Goal: Complete application form

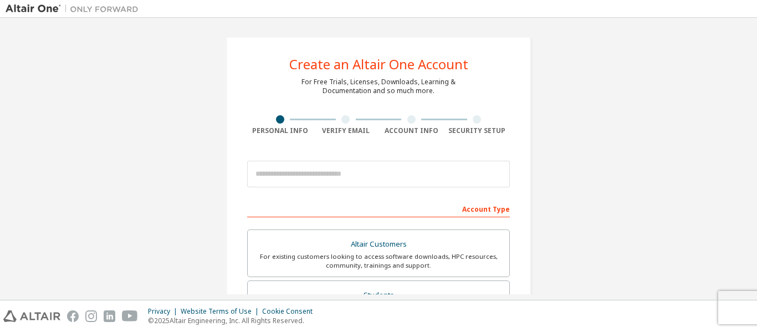
scroll to position [166, 0]
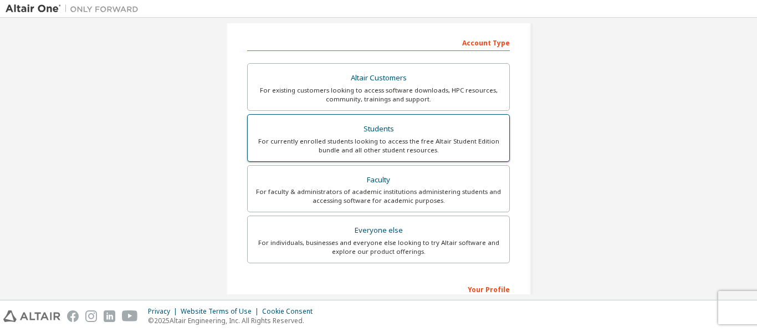
click at [329, 144] on div "For currently enrolled students looking to access the free Altair Student Editi…" at bounding box center [378, 146] width 248 height 18
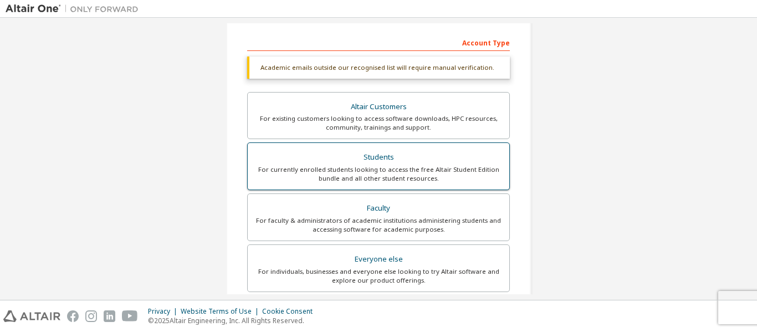
click at [494, 174] on div "For currently enrolled students looking to access the free Altair Student Editi…" at bounding box center [378, 174] width 248 height 18
click at [447, 163] on div "Students" at bounding box center [378, 158] width 248 height 16
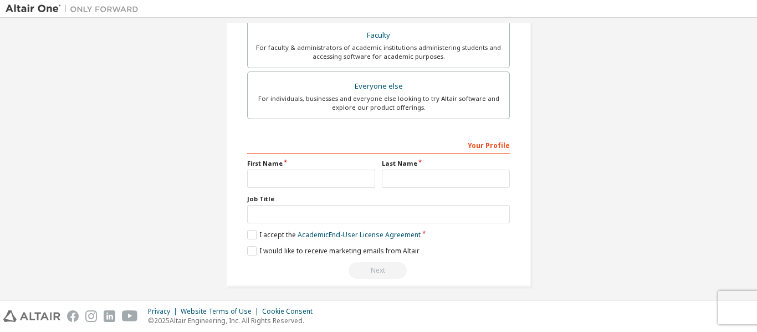
scroll to position [345, 0]
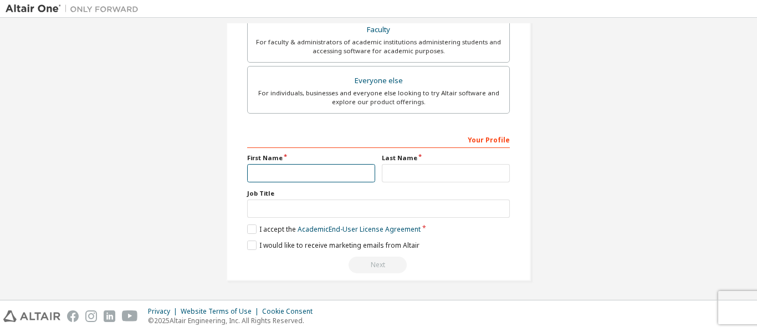
click at [258, 174] on input "text" at bounding box center [311, 173] width 128 height 18
type input "*****"
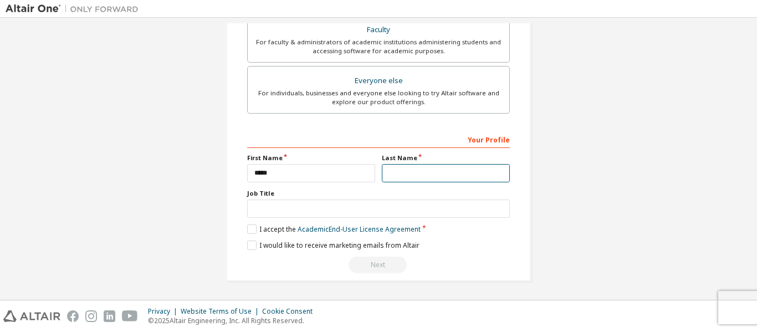
click at [382, 174] on input "text" at bounding box center [446, 173] width 128 height 18
type input "*****"
click at [259, 235] on div "Your Profile First Name ***** Last Name ***** Job Title Please provide State/Pr…" at bounding box center [378, 202] width 263 height 144
click at [252, 232] on label "I accept the Academic End-User License Agreement" at bounding box center [334, 229] width 174 height 9
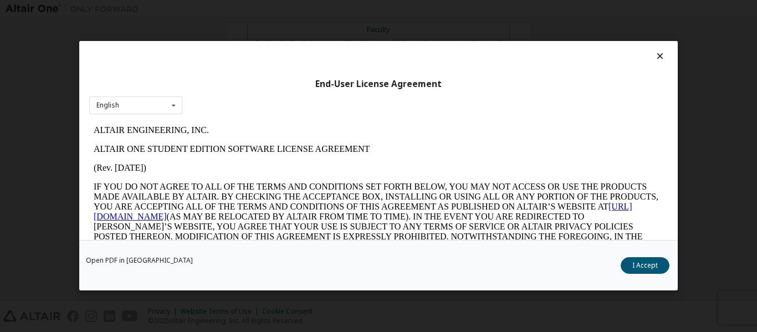
scroll to position [0, 0]
click at [664, 267] on button "I Accept" at bounding box center [645, 266] width 49 height 17
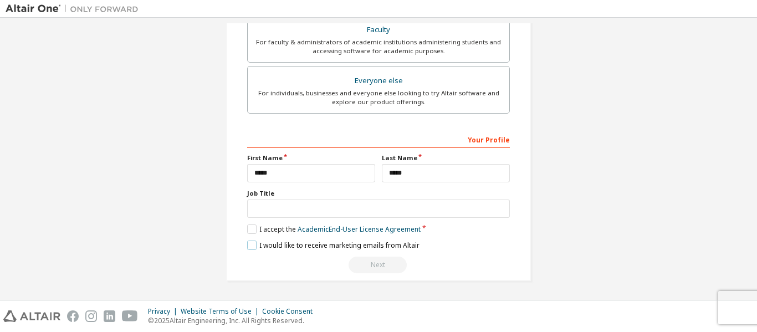
click at [254, 246] on label "I would like to receive marketing emails from Altair" at bounding box center [333, 245] width 172 height 9
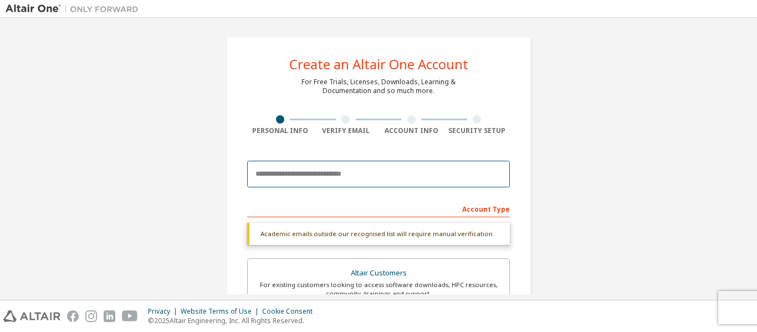
click at [318, 176] on input "email" at bounding box center [378, 174] width 263 height 27
type input "**********"
click at [410, 179] on input "**********" at bounding box center [378, 174] width 263 height 27
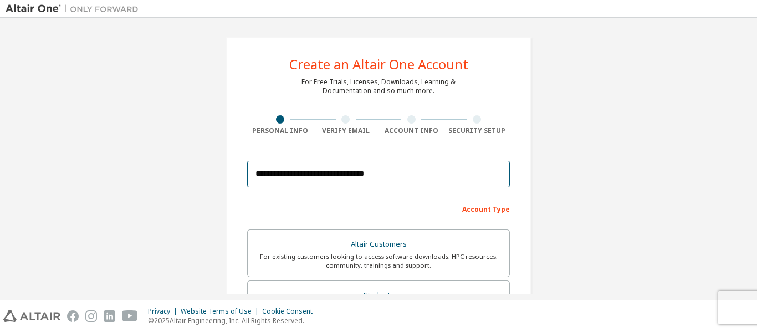
scroll to position [166, 0]
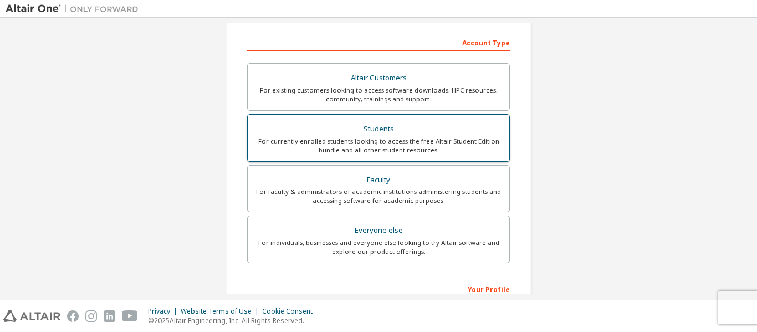
click at [318, 137] on div "For currently enrolled students looking to access the free Altair Student Editi…" at bounding box center [378, 146] width 248 height 18
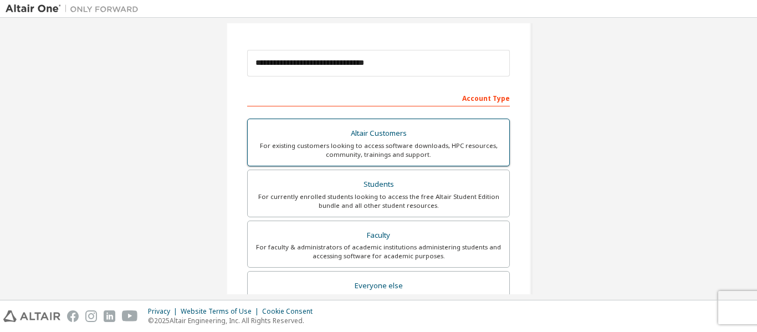
scroll to position [0, 0]
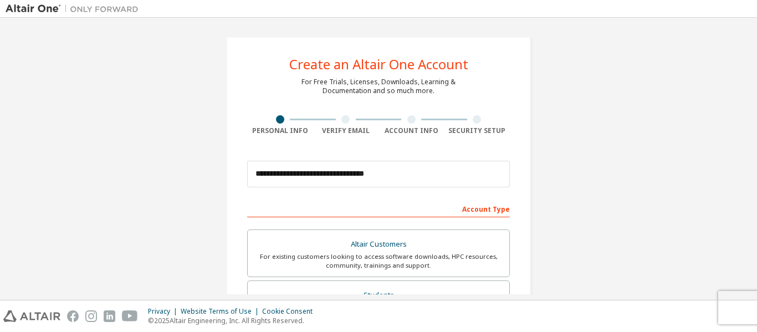
click at [456, 208] on div "Account Type" at bounding box center [378, 209] width 263 height 18
click at [472, 208] on div "Account Type" at bounding box center [378, 209] width 263 height 18
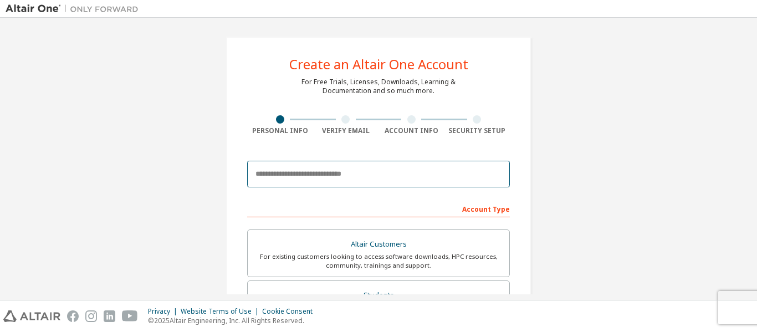
click at [333, 177] on input "email" at bounding box center [378, 174] width 263 height 27
type input "**********"
click at [268, 178] on input "email" at bounding box center [378, 174] width 263 height 27
type input "*"
type input "**********"
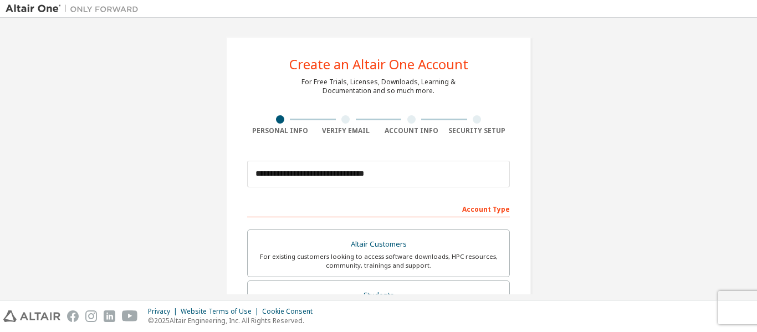
click at [381, 206] on div "Account Type" at bounding box center [378, 209] width 263 height 18
click at [377, 210] on div "Account Type" at bounding box center [378, 209] width 263 height 18
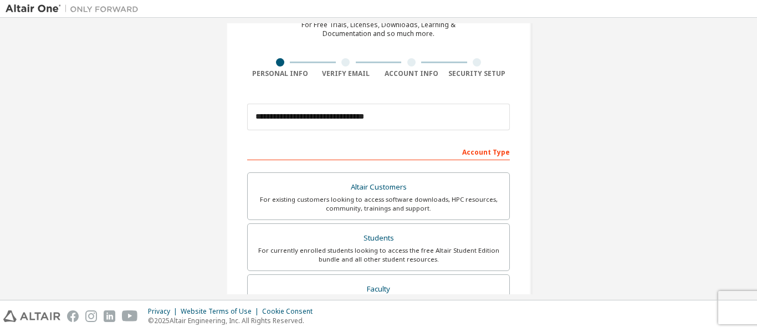
scroll to position [111, 0]
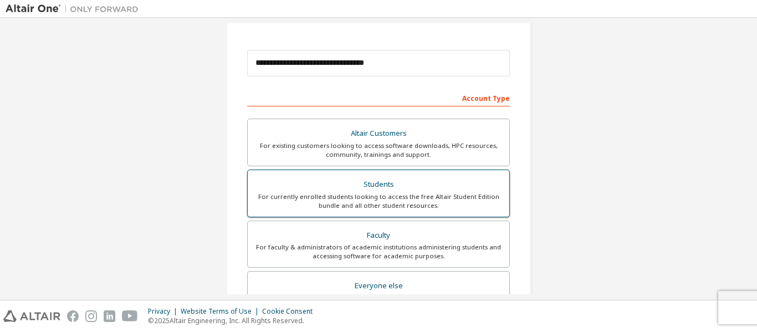
click at [381, 190] on div "Students" at bounding box center [378, 185] width 248 height 16
click at [342, 207] on div "For currently enrolled students looking to access the free Altair Student Editi…" at bounding box center [378, 201] width 248 height 18
click at [504, 205] on label "Students For currently enrolled students looking to access the free Altair Stud…" at bounding box center [378, 194] width 263 height 48
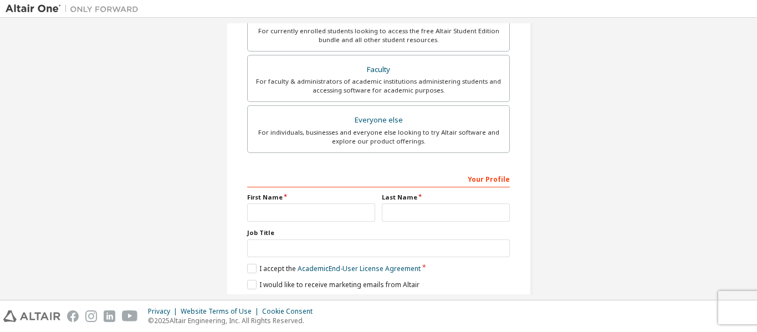
scroll to position [277, 0]
click at [276, 208] on input "text" at bounding box center [311, 212] width 128 height 18
type input "*****"
click at [402, 213] on input "text" at bounding box center [446, 212] width 128 height 18
type input "*****"
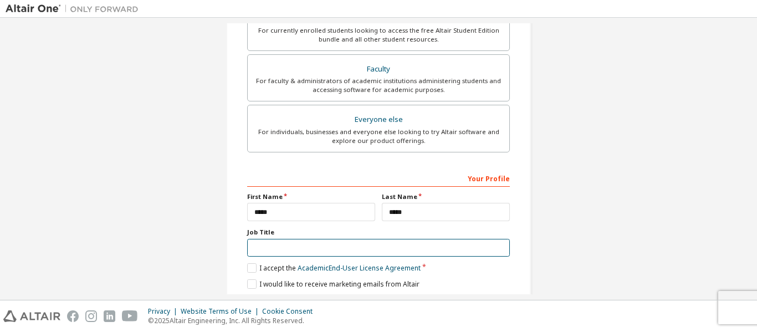
click at [340, 240] on input "text" at bounding box center [378, 248] width 263 height 18
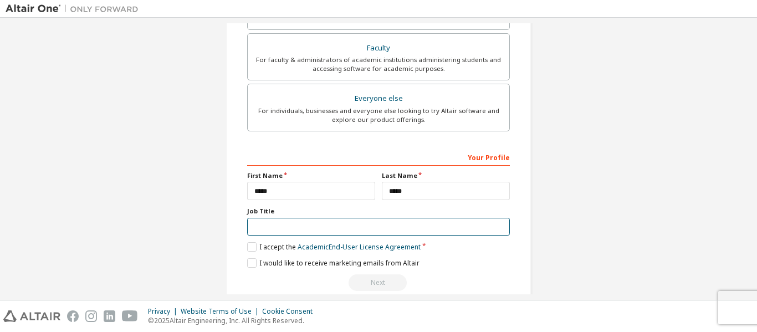
scroll to position [316, 0]
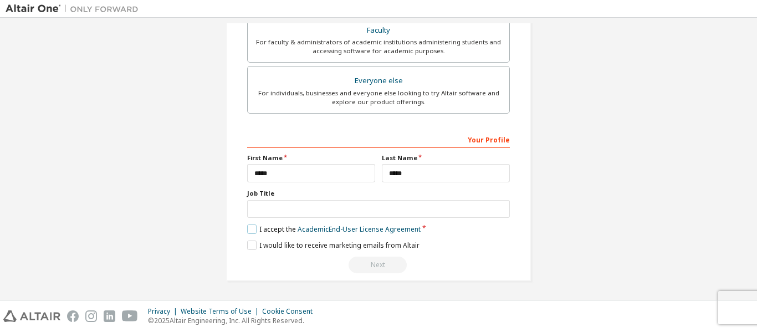
click at [249, 226] on label "I accept the Academic End-User License Agreement" at bounding box center [334, 229] width 174 height 9
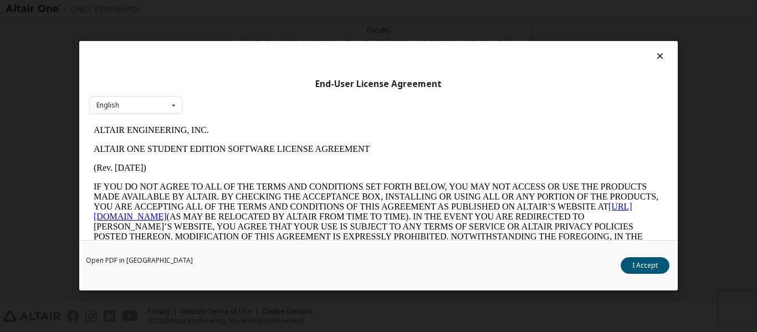
scroll to position [0, 0]
click at [634, 269] on button "I Accept" at bounding box center [645, 266] width 49 height 17
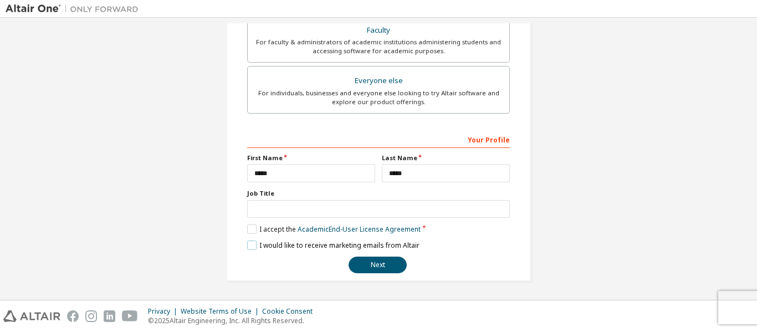
click at [247, 246] on label "I would like to receive marketing emails from Altair" at bounding box center [333, 245] width 172 height 9
click at [376, 269] on button "Next" at bounding box center [378, 265] width 58 height 17
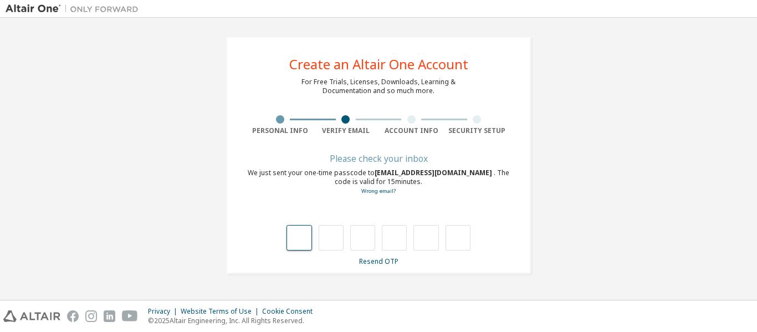
click at [299, 242] on input "text" at bounding box center [299, 238] width 25 height 26
type input "*"
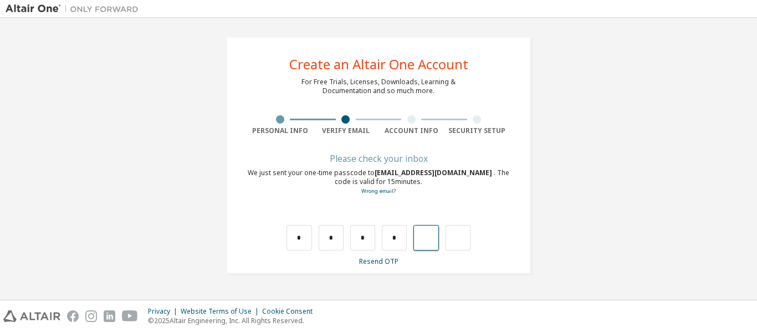
type input "*"
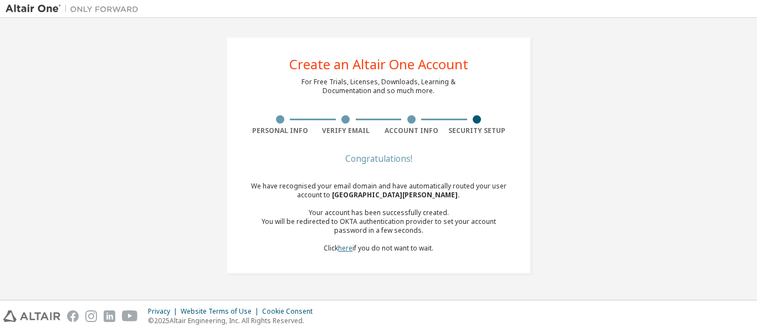
click at [349, 251] on link "here" at bounding box center [345, 247] width 14 height 9
